Goal: Find specific page/section: Find specific page/section

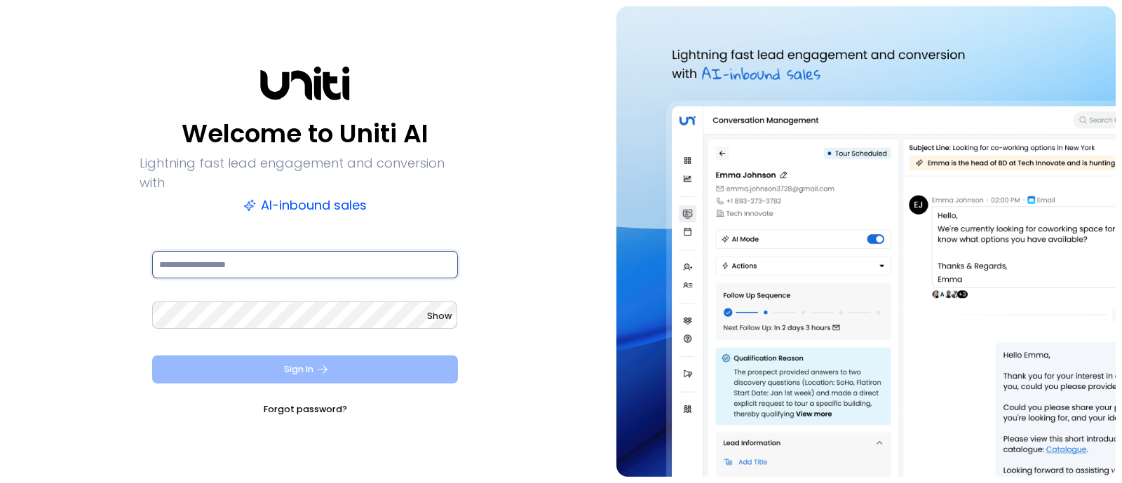
type input "**********"
click at [297, 355] on button "Sign In" at bounding box center [305, 369] width 306 height 28
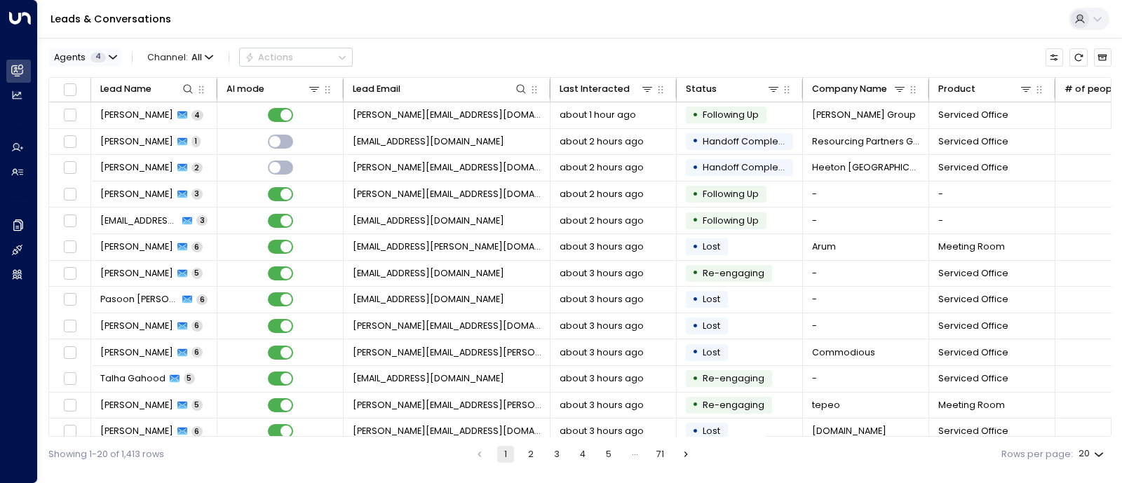
click at [64, 54] on span "Agents" at bounding box center [70, 57] width 32 height 9
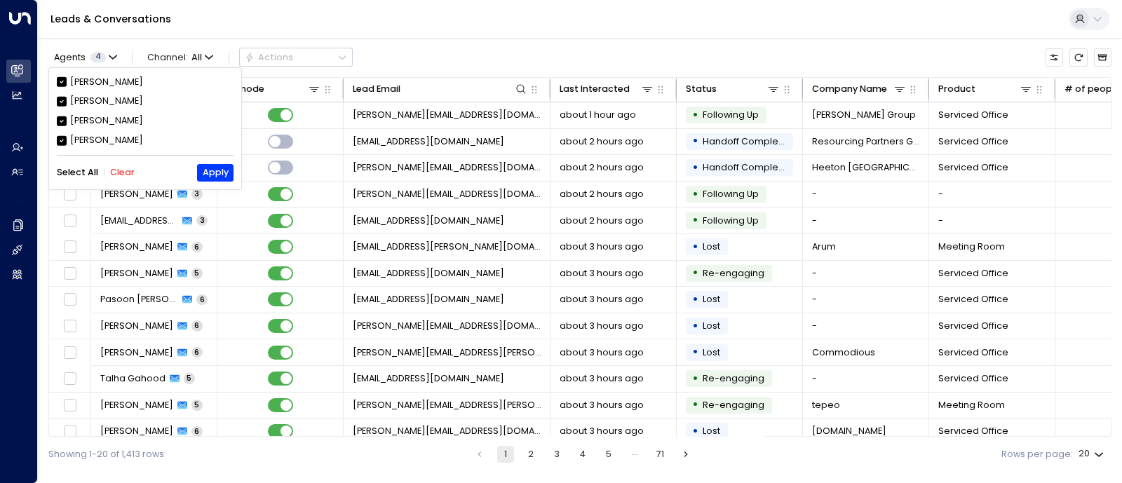
click at [110, 174] on button "Clear" at bounding box center [122, 173] width 25 height 10
click at [87, 137] on div "[PERSON_NAME]" at bounding box center [106, 140] width 73 height 13
click at [219, 171] on button "Apply" at bounding box center [215, 173] width 36 height 18
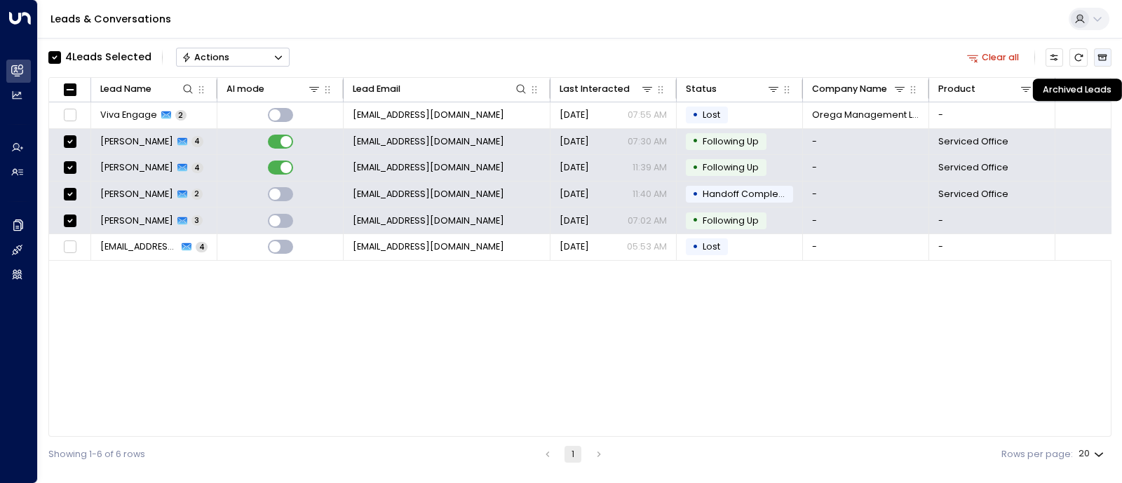
click at [1105, 56] on icon "Archived Leads" at bounding box center [1102, 57] width 9 height 6
